Goal: Task Accomplishment & Management: Manage account settings

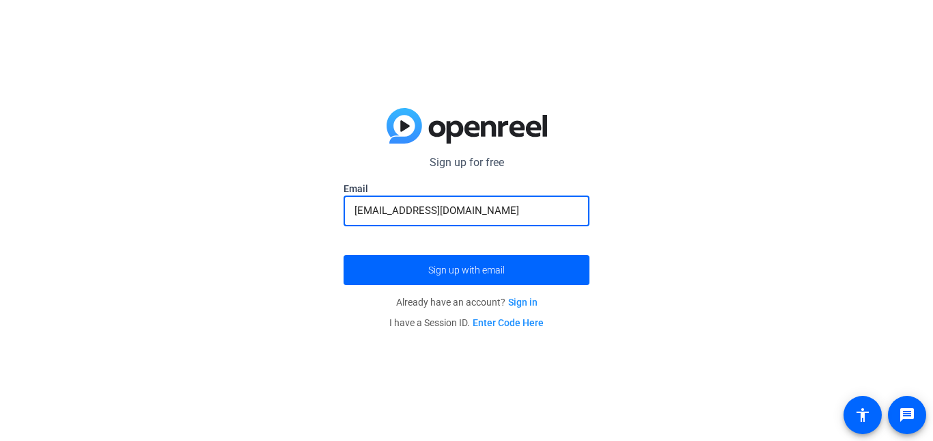
type input "[EMAIL_ADDRESS][DOMAIN_NAME]"
click at [344, 255] on button "Sign up with email" at bounding box center [467, 270] width 246 height 30
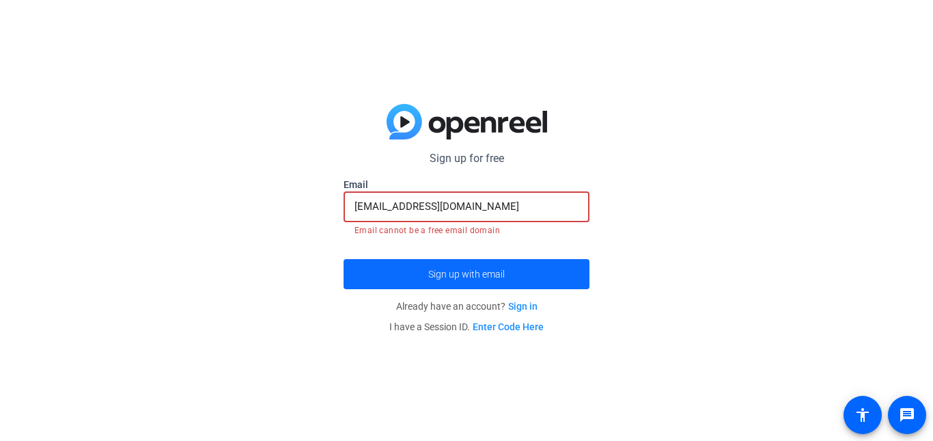
click at [448, 274] on span "Sign up with email" at bounding box center [466, 274] width 77 height 0
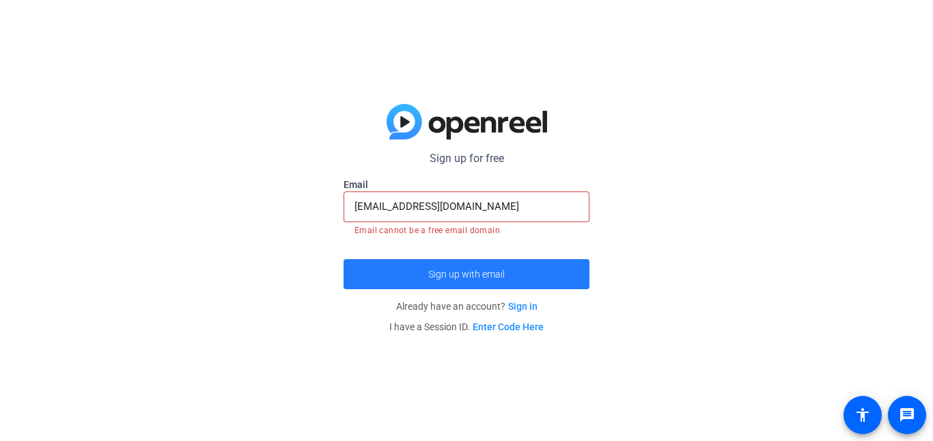
click at [448, 274] on span "Sign up with email" at bounding box center [466, 274] width 77 height 0
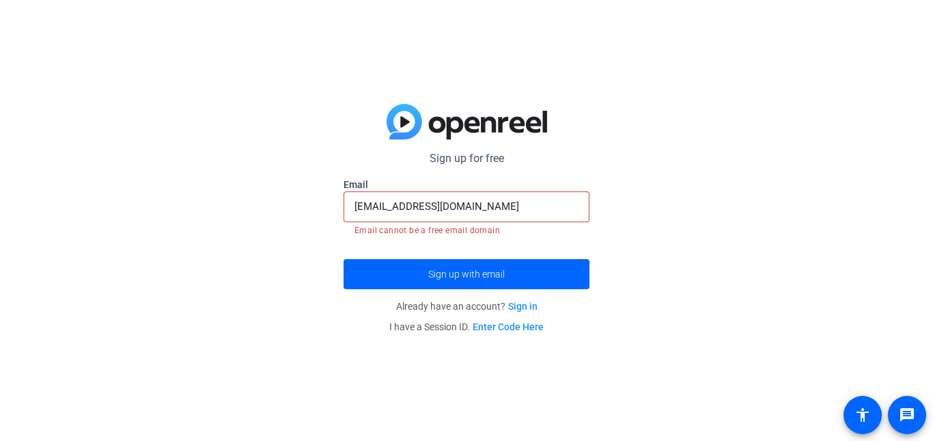
click at [521, 309] on link "Sign in" at bounding box center [522, 306] width 29 height 11
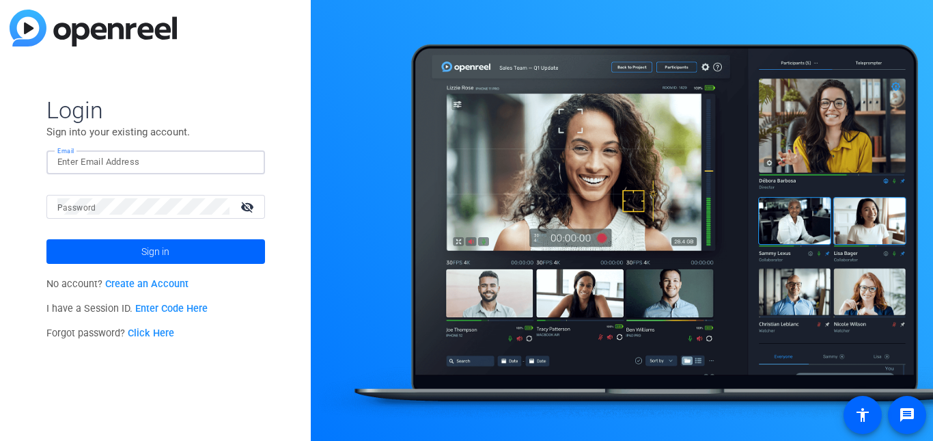
click at [100, 163] on input "Email" at bounding box center [155, 162] width 197 height 16
click at [110, 161] on input "Email" at bounding box center [155, 162] width 197 height 16
type input "[EMAIL_ADDRESS][DOMAIN_NAME]"
click at [255, 209] on mat-icon "visibility_off" at bounding box center [248, 207] width 33 height 20
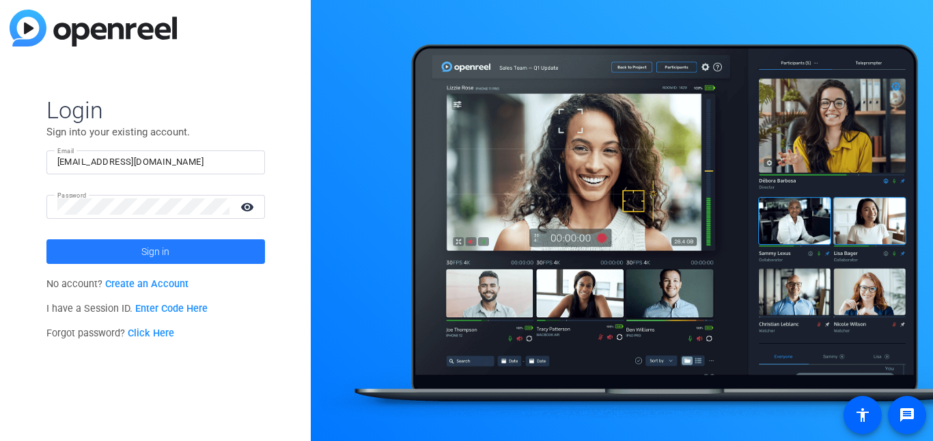
click at [174, 250] on span at bounding box center [155, 251] width 219 height 33
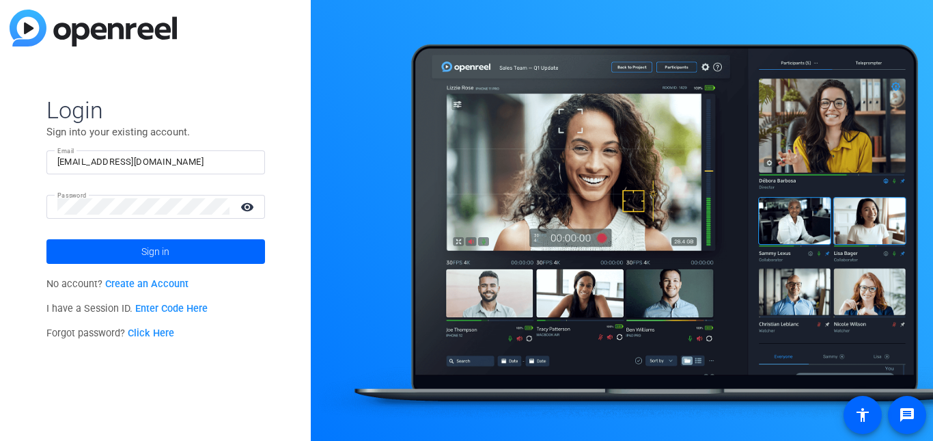
click at [251, 204] on mat-icon "visibility" at bounding box center [248, 207] width 33 height 20
click at [186, 251] on span at bounding box center [155, 251] width 219 height 33
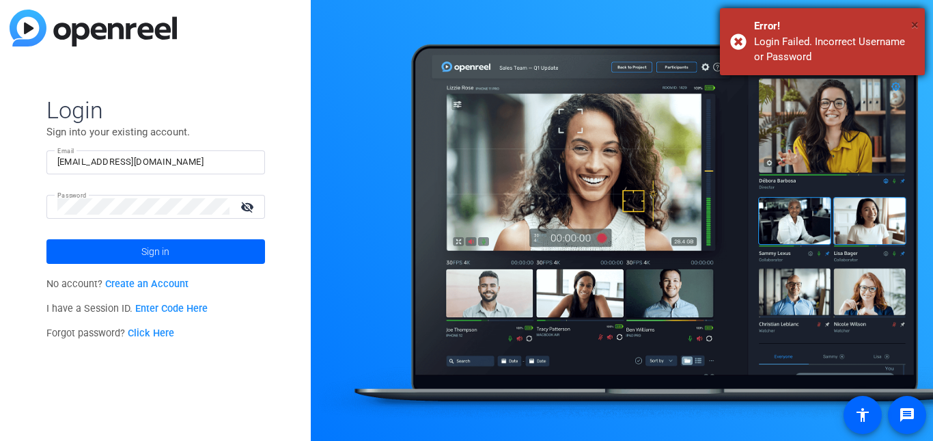
click at [914, 25] on span "×" at bounding box center [916, 24] width 8 height 16
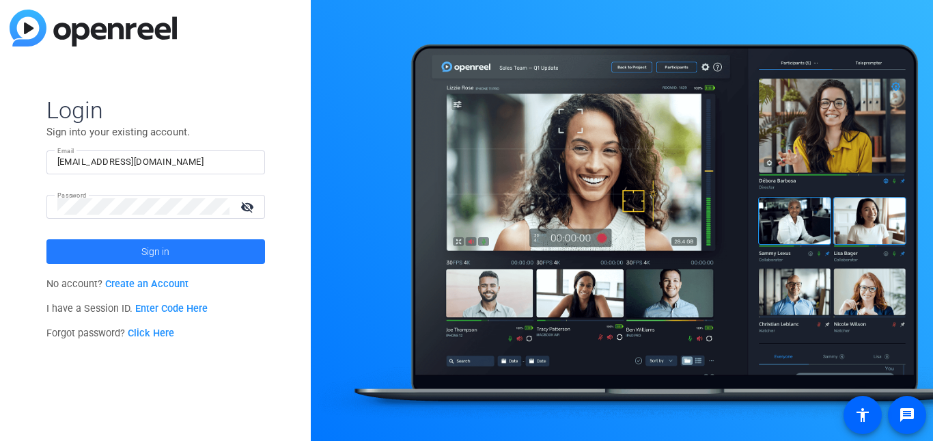
click at [180, 251] on span at bounding box center [155, 251] width 219 height 33
click at [174, 253] on span at bounding box center [155, 251] width 219 height 33
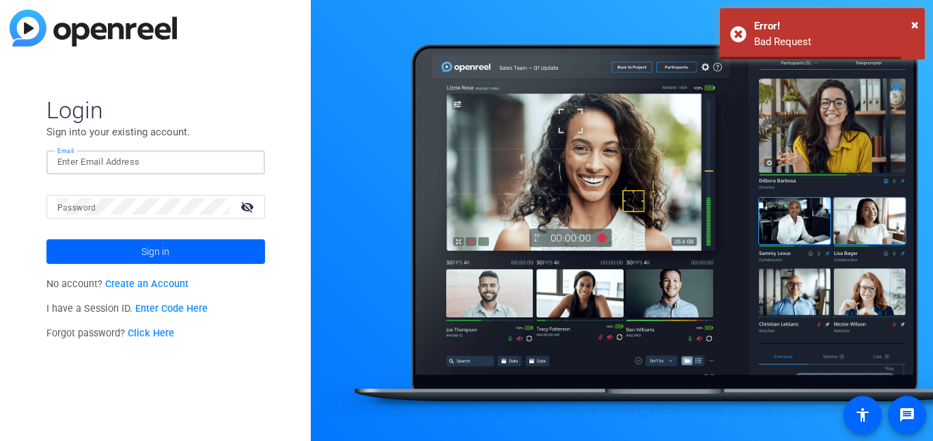
click at [116, 163] on input "Email" at bounding box center [155, 162] width 197 height 16
type input "[EMAIL_ADDRESS][DOMAIN_NAME]"
click at [131, 217] on div at bounding box center [143, 207] width 172 height 24
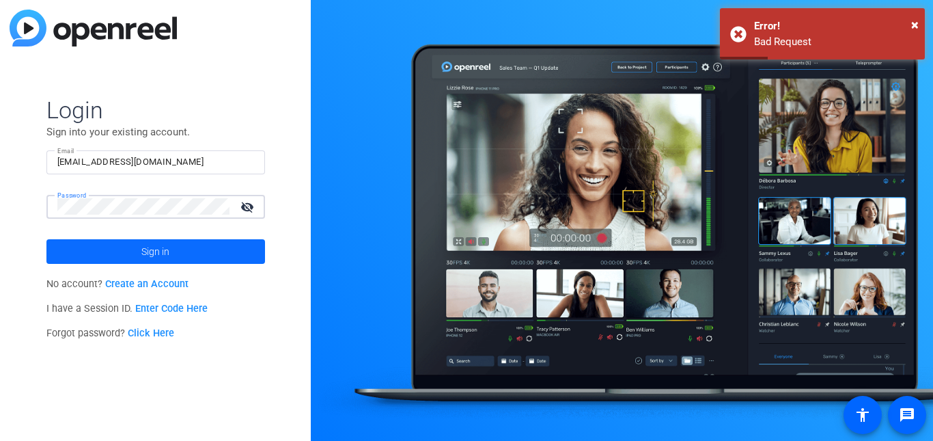
click at [156, 249] on span "Sign in" at bounding box center [155, 251] width 28 height 34
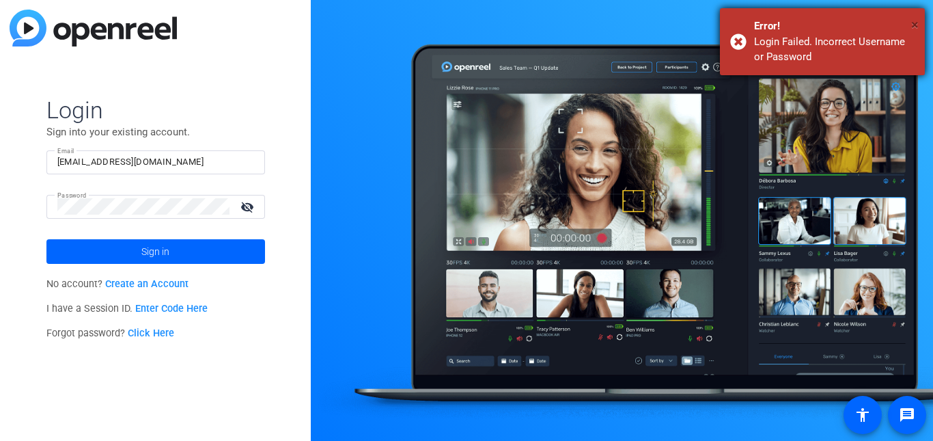
click at [913, 27] on span "×" at bounding box center [916, 24] width 8 height 16
